Goal: Navigation & Orientation: Go to known website

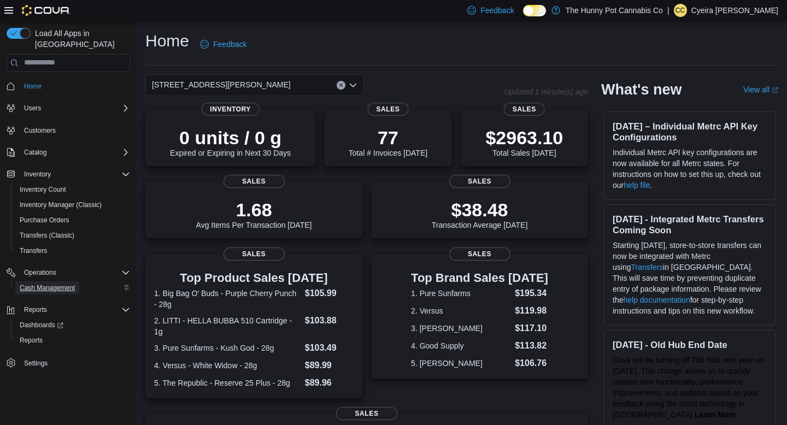
click at [52, 284] on span "Cash Management" at bounding box center [47, 288] width 55 height 9
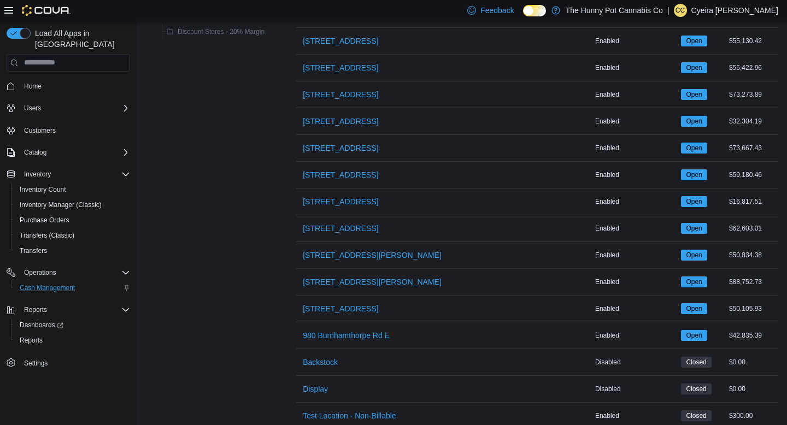
scroll to position [826, 0]
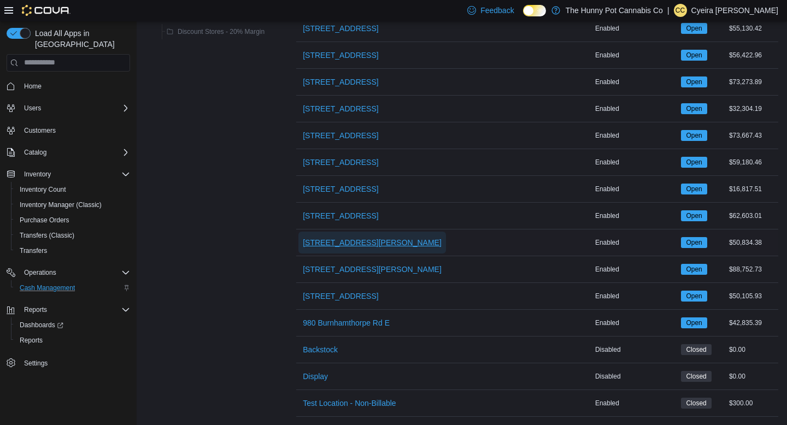
click at [333, 238] on span "[STREET_ADDRESS][PERSON_NAME]" at bounding box center [372, 242] width 139 height 11
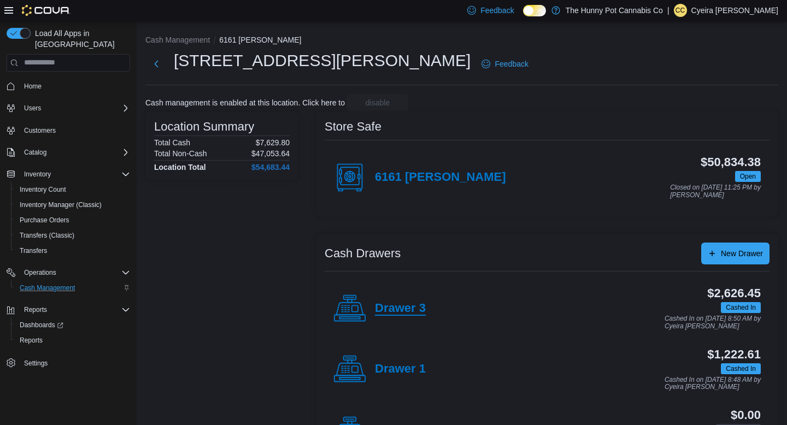
click at [387, 303] on h4 "Drawer 3" at bounding box center [400, 309] width 51 height 14
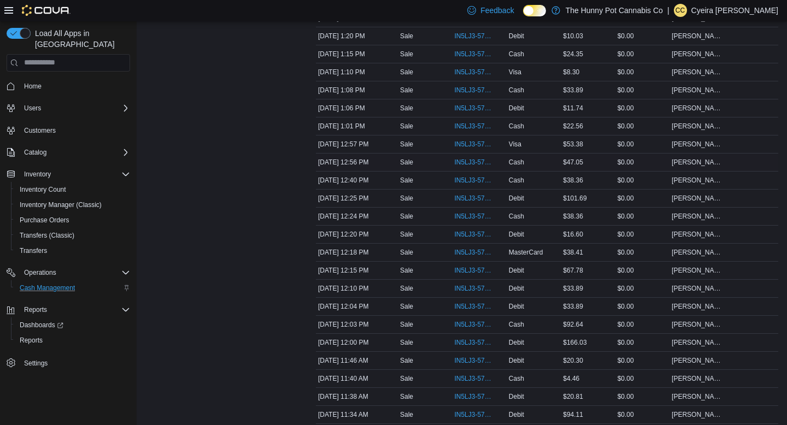
scroll to position [607, 0]
click at [478, 330] on span "IN5LJ3-5749340" at bounding box center [473, 326] width 39 height 9
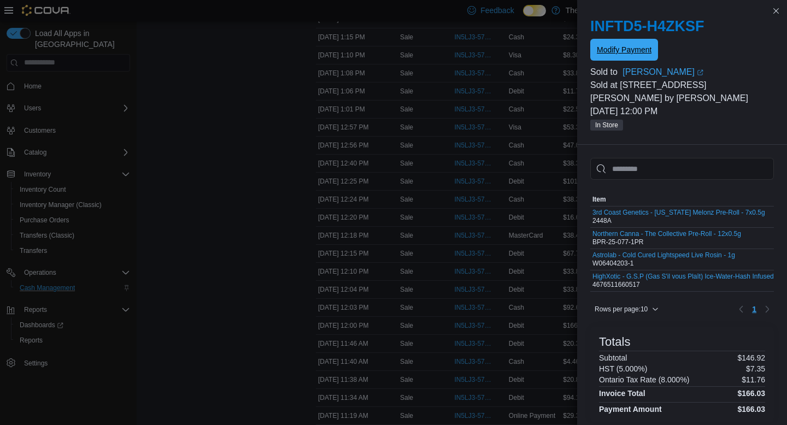
click at [620, 55] on span "Modify Payment" at bounding box center [624, 50] width 55 height 22
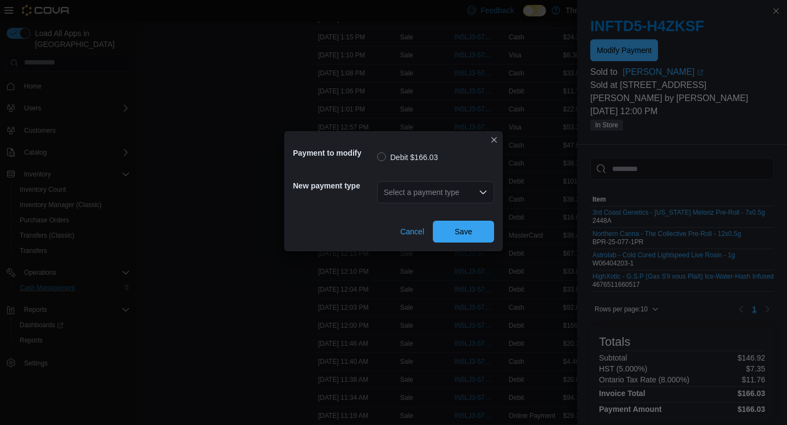
click at [476, 188] on div "Select a payment type" at bounding box center [435, 193] width 117 height 22
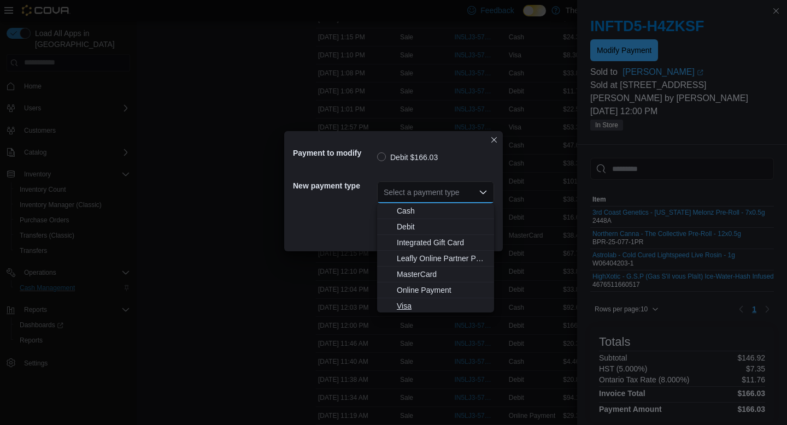
click at [411, 306] on span "Visa" at bounding box center [442, 306] width 91 height 11
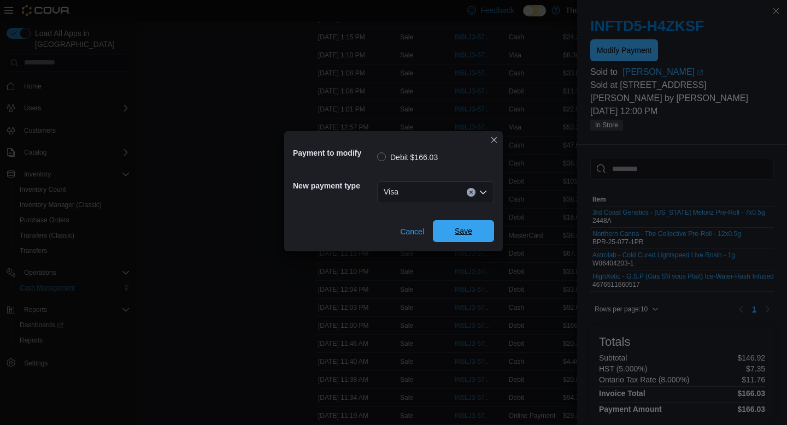
click at [460, 227] on span "Save" at bounding box center [463, 231] width 17 height 11
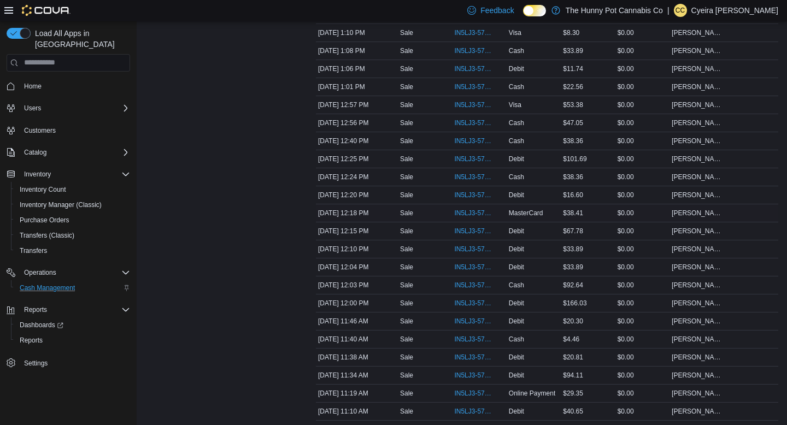
scroll to position [640, 0]
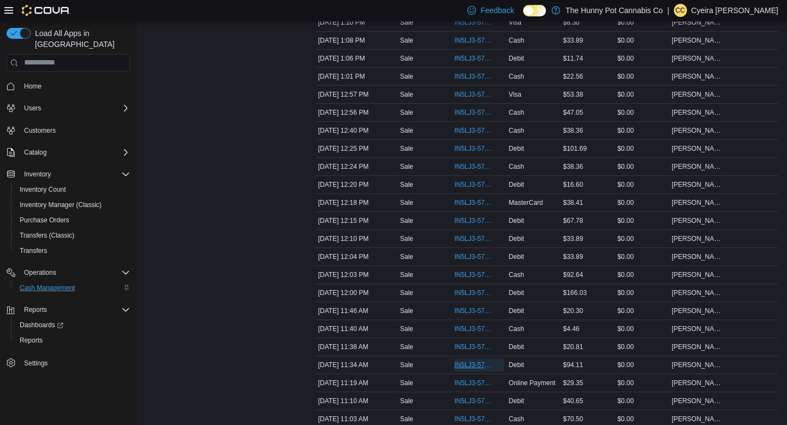
click at [468, 370] on span "IN5LJ3-5749190" at bounding box center [473, 365] width 39 height 9
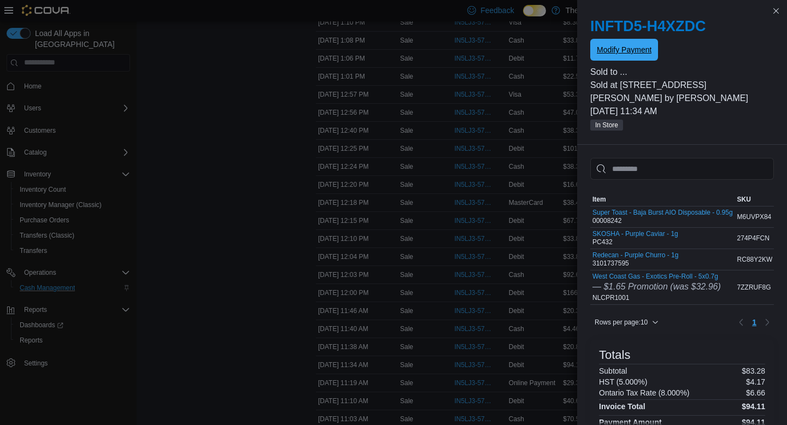
click at [631, 49] on span "Modify Payment" at bounding box center [624, 49] width 55 height 11
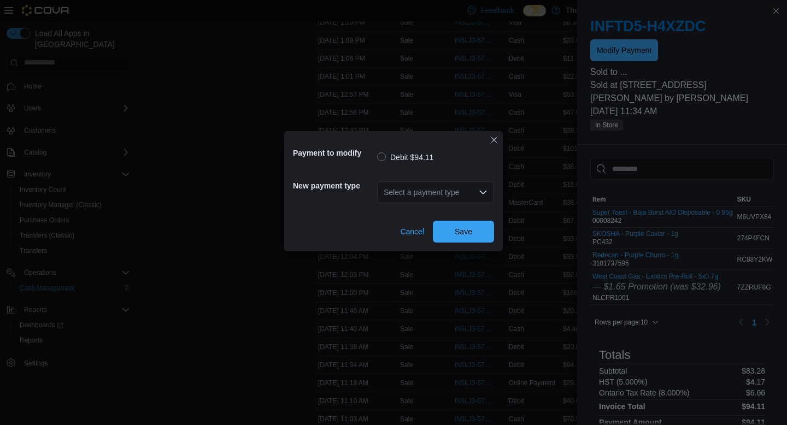
click at [462, 197] on div "Select a payment type" at bounding box center [435, 193] width 117 height 22
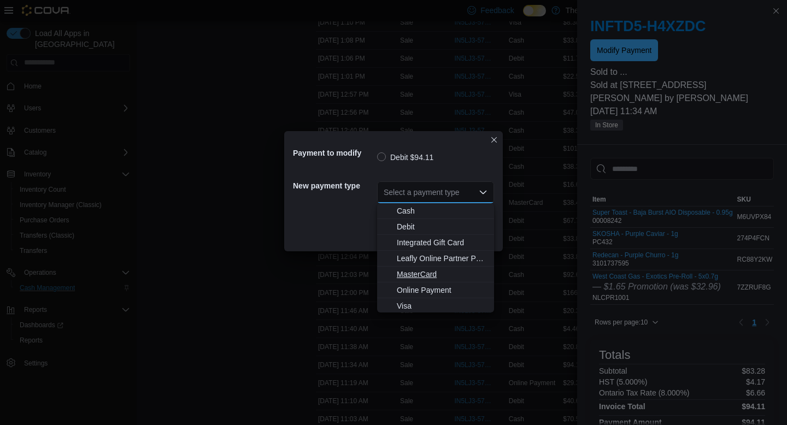
click at [431, 271] on span "MasterCard" at bounding box center [442, 274] width 91 height 11
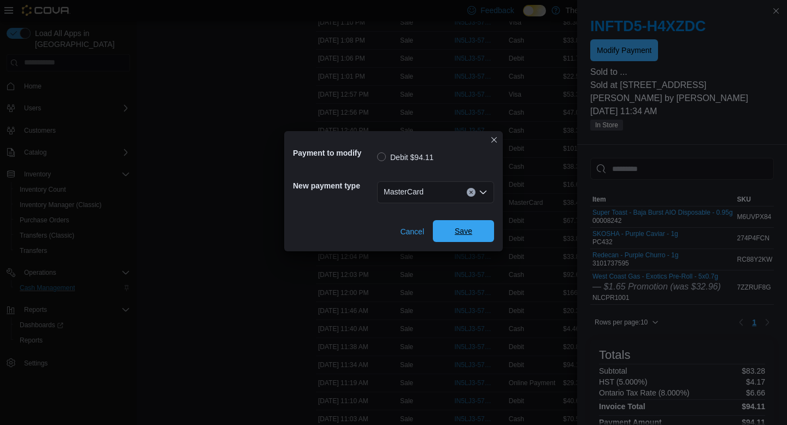
click at [469, 232] on span "Save" at bounding box center [463, 231] width 17 height 11
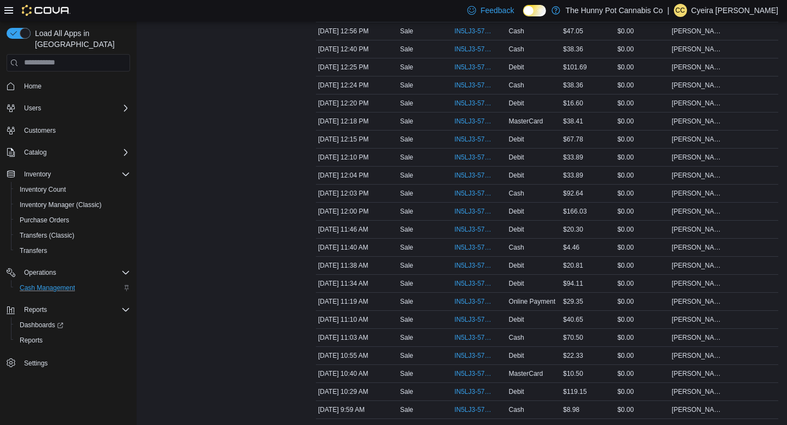
scroll to position [915, 0]
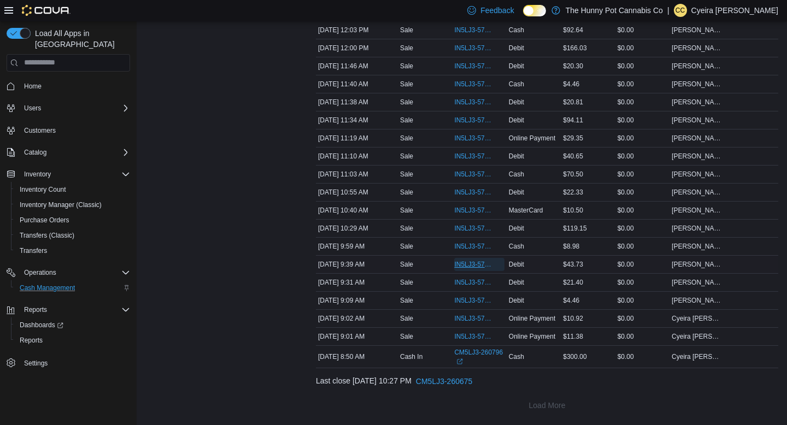
click at [464, 262] on span "IN5LJ3-5748662" at bounding box center [473, 264] width 39 height 9
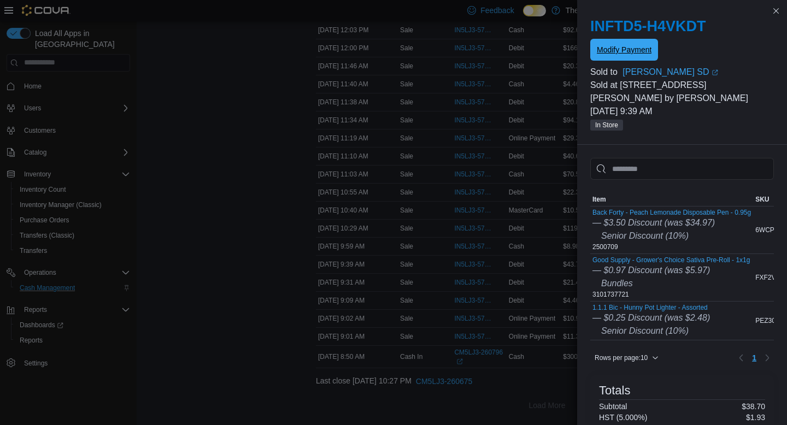
click at [635, 51] on span "Modify Payment" at bounding box center [624, 49] width 55 height 11
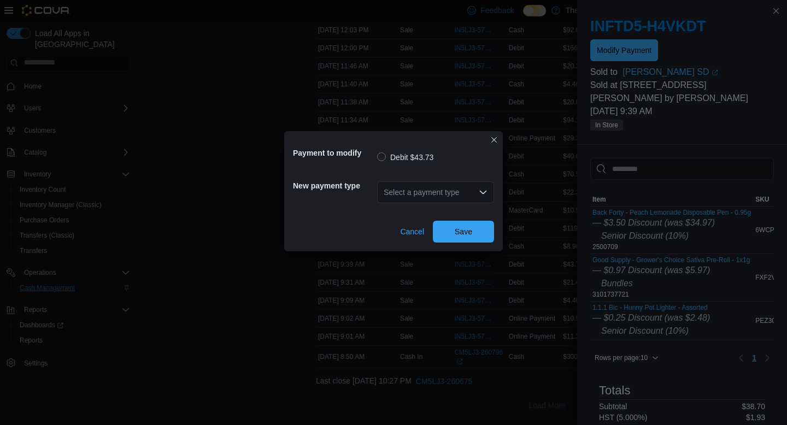
click at [482, 197] on div "Select a payment type" at bounding box center [435, 193] width 117 height 22
click at [482, 193] on icon "Open list of options" at bounding box center [483, 192] width 7 height 3
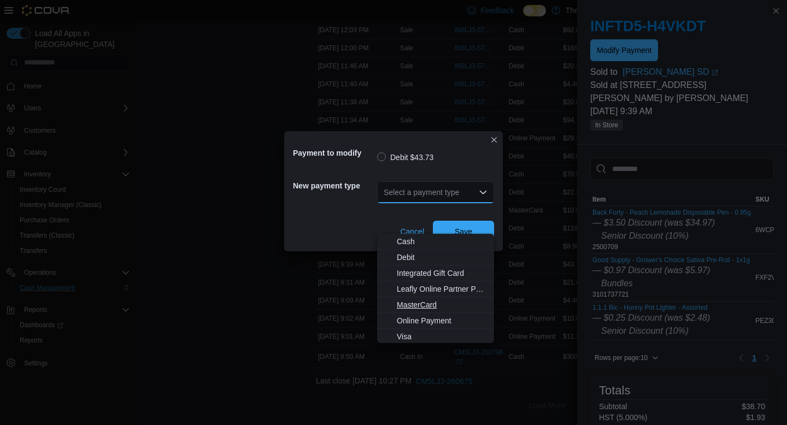
click at [421, 300] on span "MasterCard" at bounding box center [442, 305] width 91 height 11
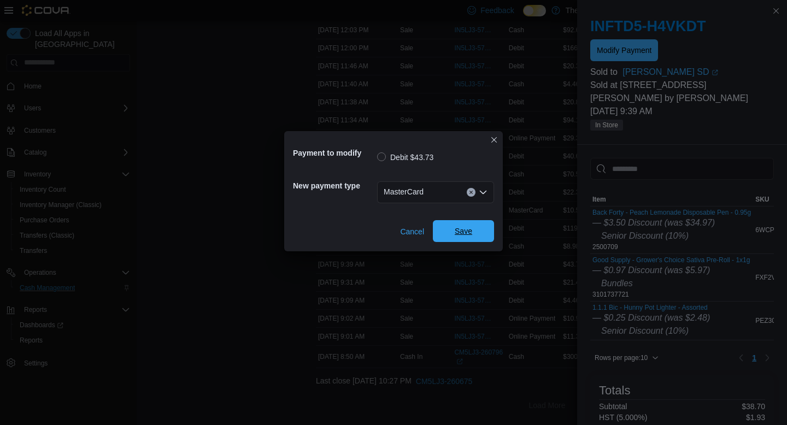
click at [458, 238] on span "Save" at bounding box center [464, 231] width 48 height 22
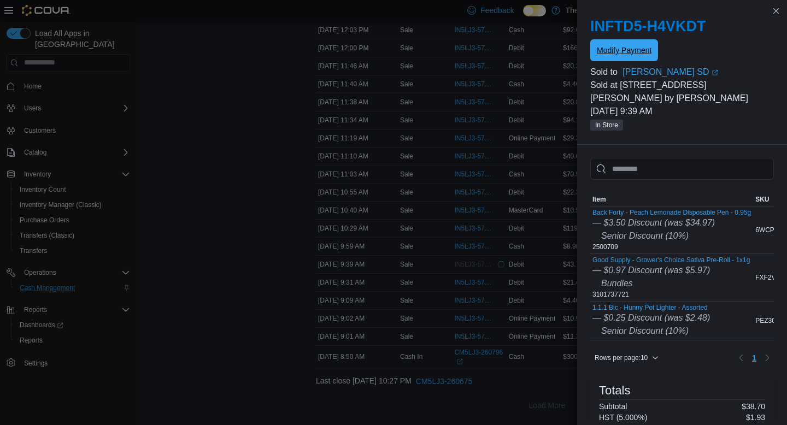
scroll to position [0, 0]
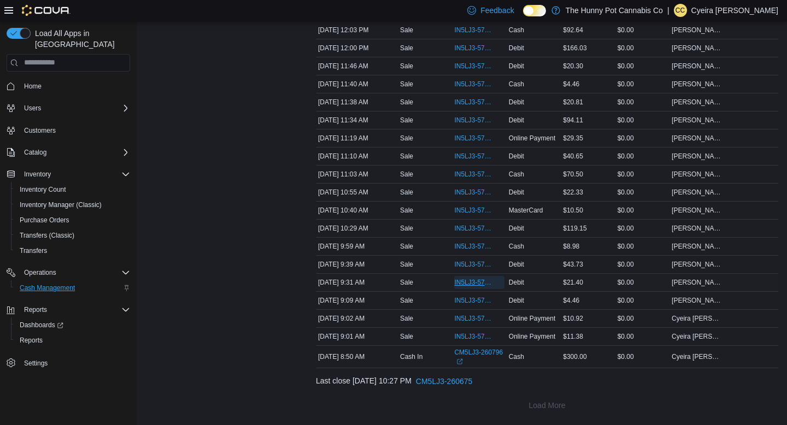
click at [469, 282] on span "IN5LJ3-5748630" at bounding box center [473, 282] width 39 height 9
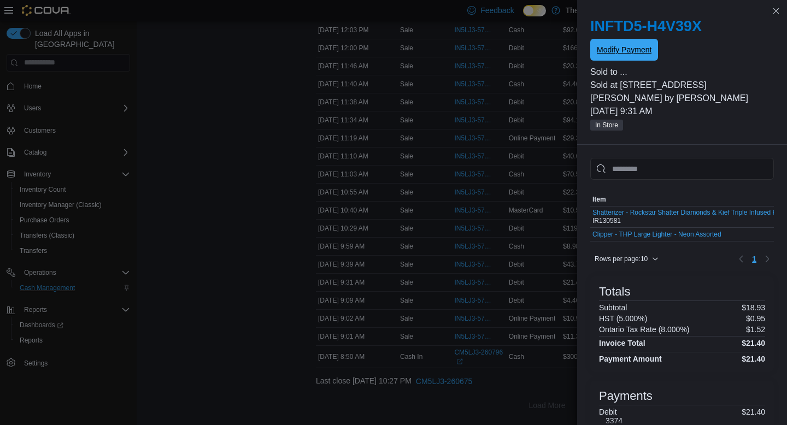
click at [646, 50] on span "Modify Payment" at bounding box center [624, 49] width 55 height 11
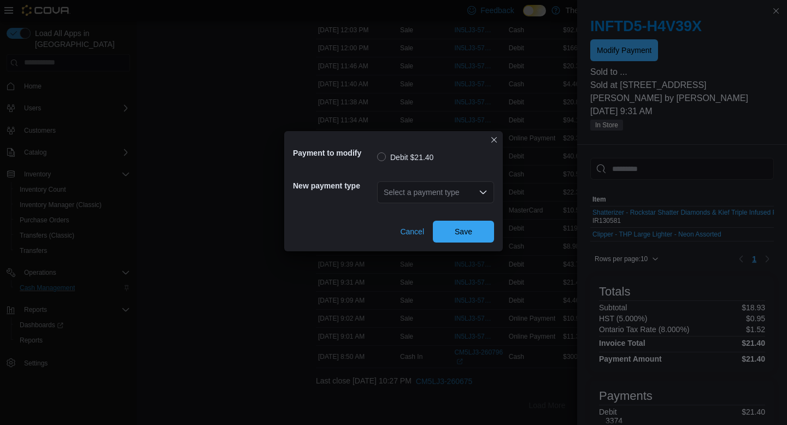
click at [483, 189] on icon "Open list of options" at bounding box center [483, 192] width 9 height 9
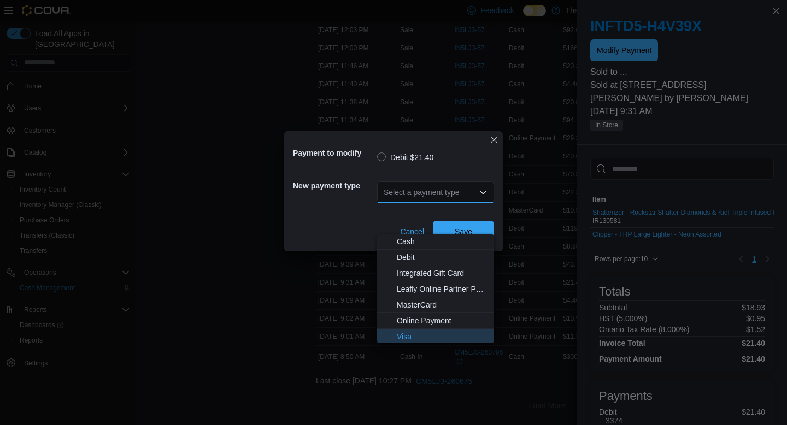
click at [407, 329] on button "Visa" at bounding box center [435, 337] width 117 height 16
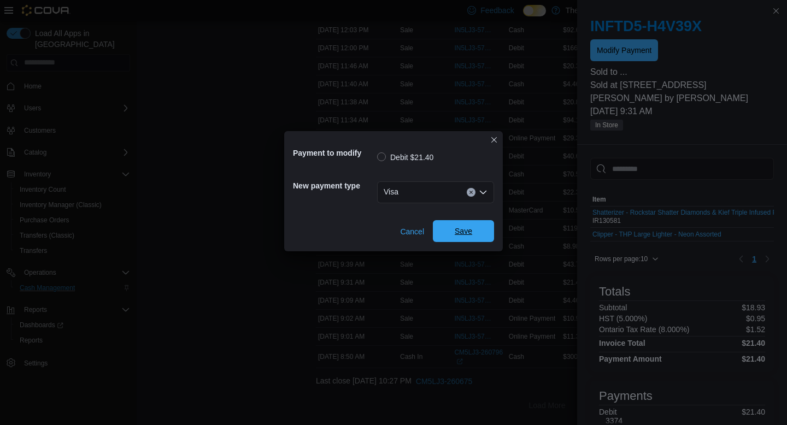
click at [471, 240] on span "Save" at bounding box center [464, 231] width 48 height 22
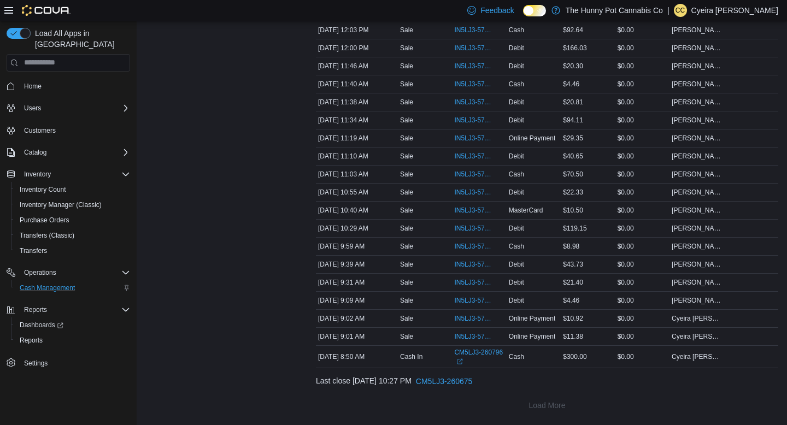
click at [432, 229] on div "Sale" at bounding box center [425, 228] width 54 height 13
